Goal: Find specific page/section: Find specific page/section

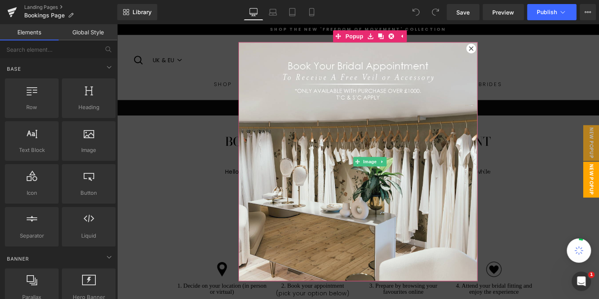
drag, startPoint x: 472, startPoint y: 50, endPoint x: 439, endPoint y: 113, distance: 71.7
click at [473, 50] on icon at bounding box center [475, 48] width 4 height 4
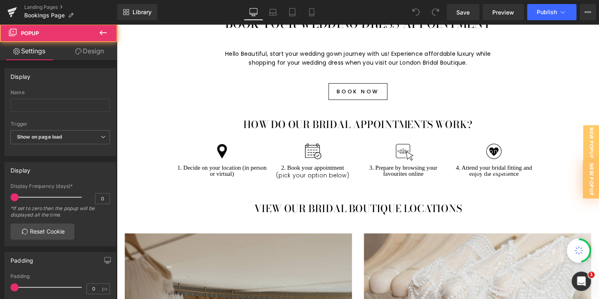
scroll to position [162, 0]
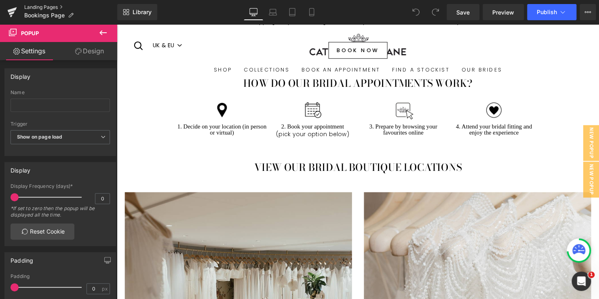
click at [39, 6] on link "Landing Pages" at bounding box center [70, 7] width 93 height 6
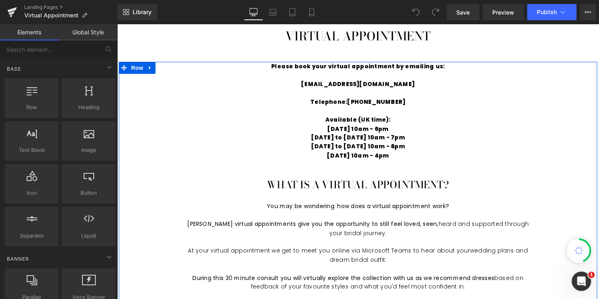
scroll to position [81, 0]
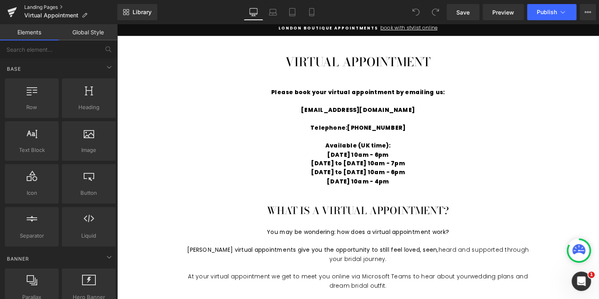
click at [35, 8] on link "Landing Pages" at bounding box center [70, 7] width 93 height 6
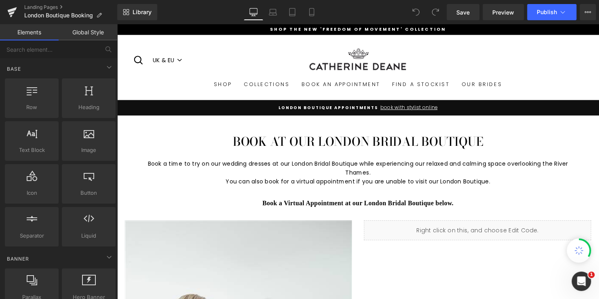
scroll to position [40, 0]
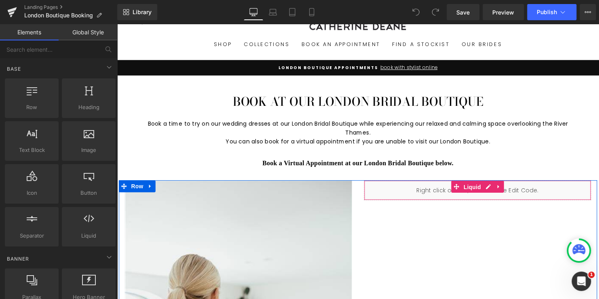
click at [470, 189] on span "Liquid" at bounding box center [477, 189] width 22 height 12
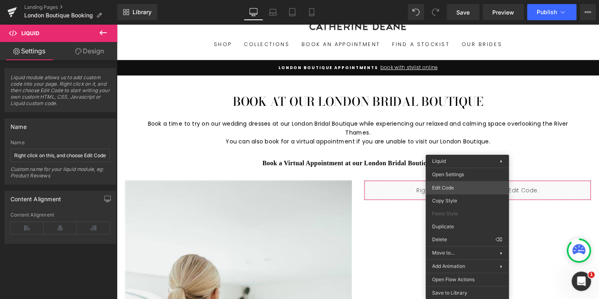
click at [451, 0] on div "Liquid You are previewing how the will restyle your page. You can not edit Elem…" at bounding box center [299, 0] width 599 height 0
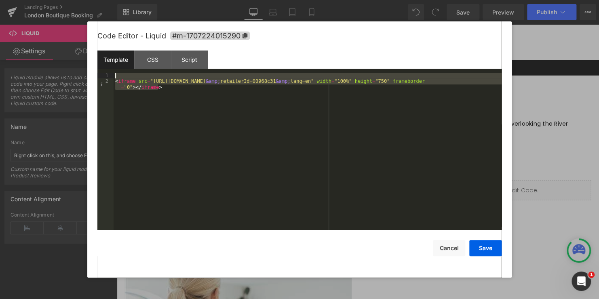
drag, startPoint x: 176, startPoint y: 89, endPoint x: 94, endPoint y: 72, distance: 84.1
click at [94, 72] on div "Code Editor - Liquid #m-1707224015290 Template CSS Script Data 1 2 < iframe src…" at bounding box center [299, 149] width 424 height 256
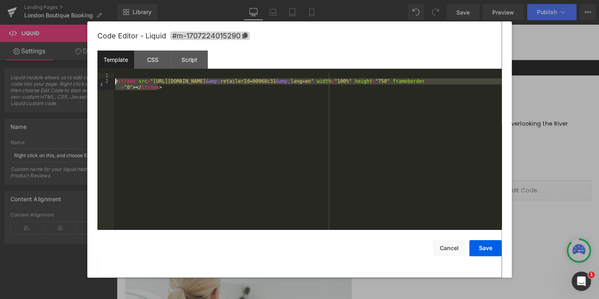
drag, startPoint x: 161, startPoint y: 87, endPoint x: 115, endPoint y: 82, distance: 46.7
click at [115, 83] on div "< iframe src = "https://app.bridallive.com/forms.html?formType=scheduler &amp; …" at bounding box center [307, 160] width 388 height 174
